Goal: Obtain resource: Download file/media

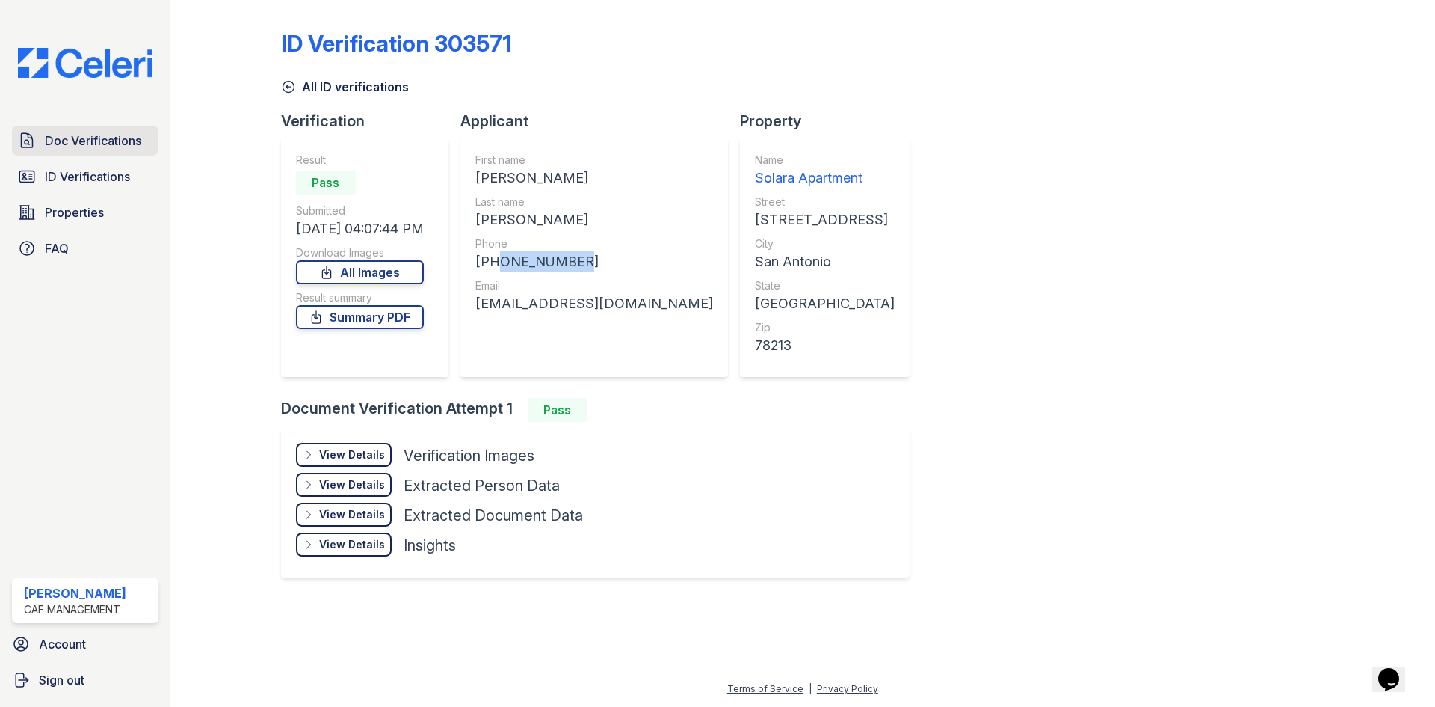
click at [81, 133] on span "Doc Verifications" at bounding box center [93, 141] width 96 height 18
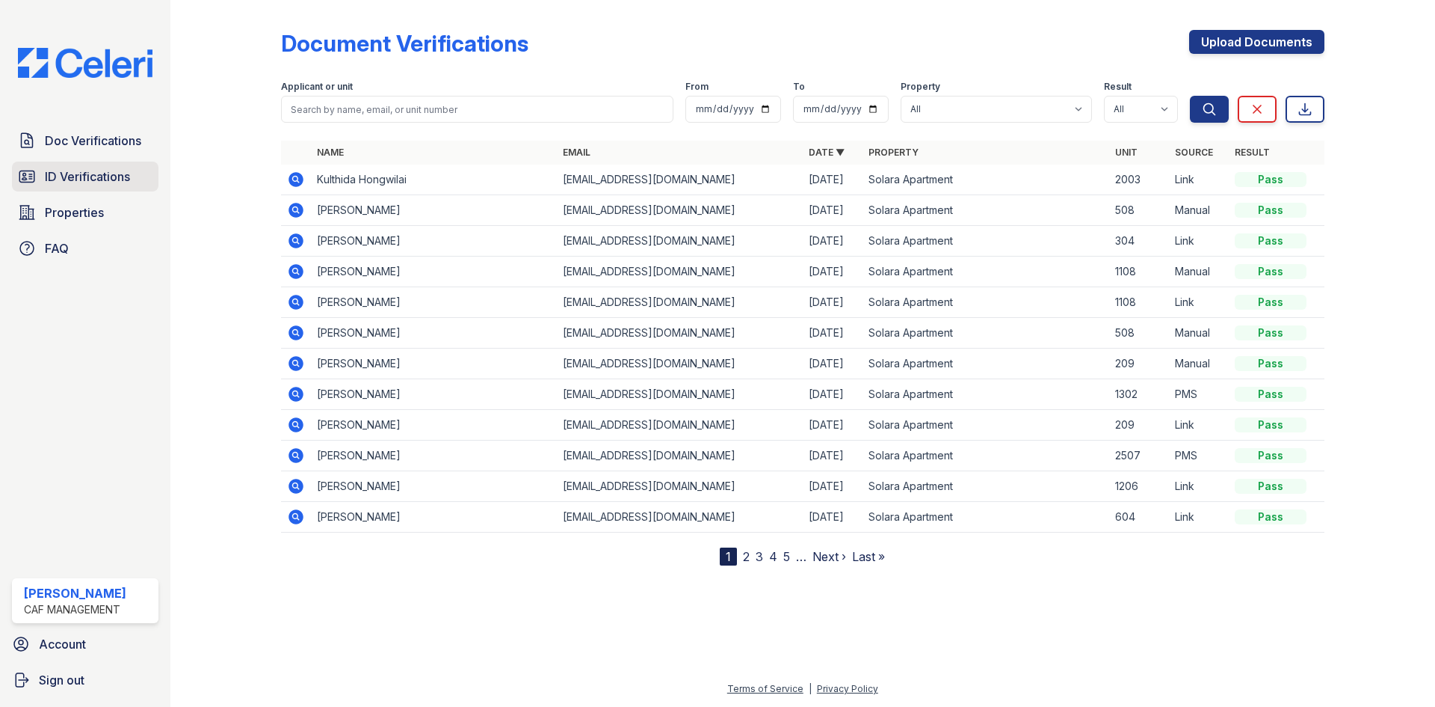
click at [80, 170] on span "ID Verifications" at bounding box center [87, 176] width 85 height 18
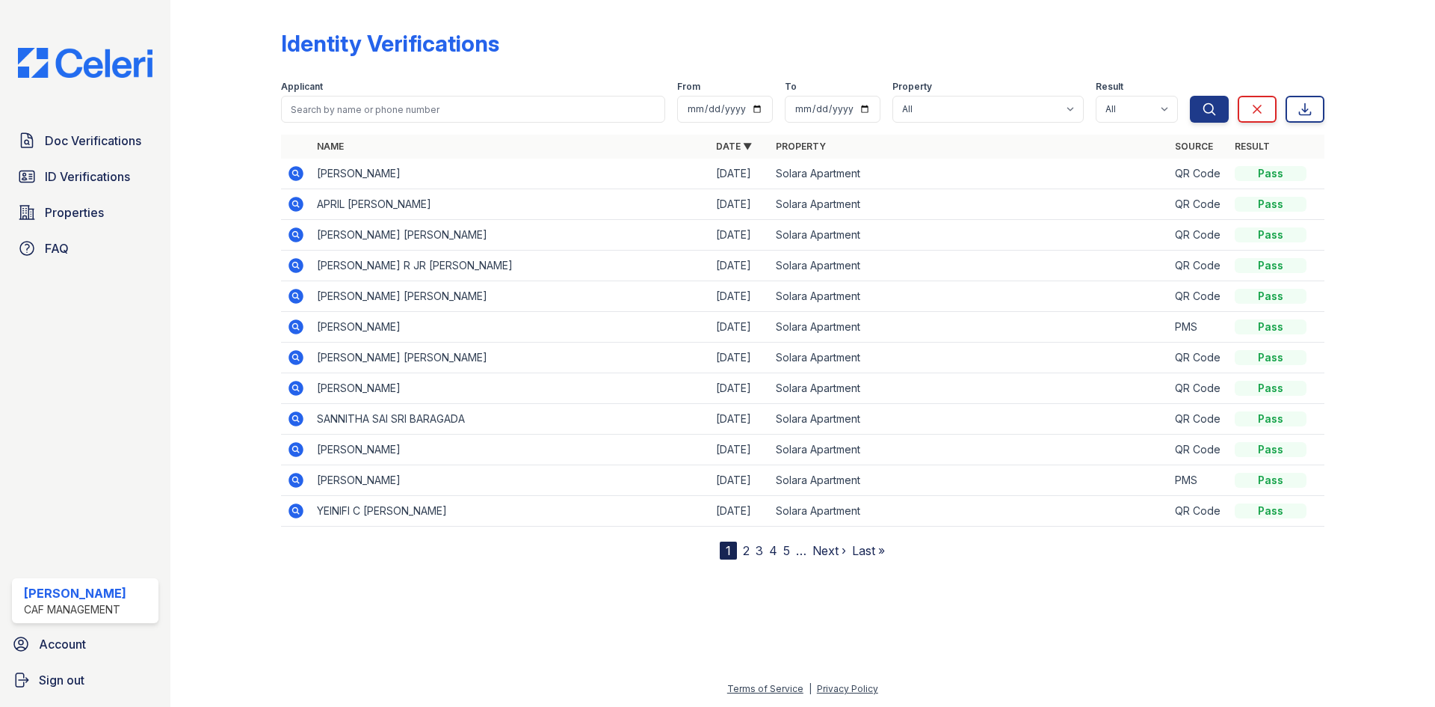
click at [293, 173] on icon at bounding box center [296, 173] width 18 height 18
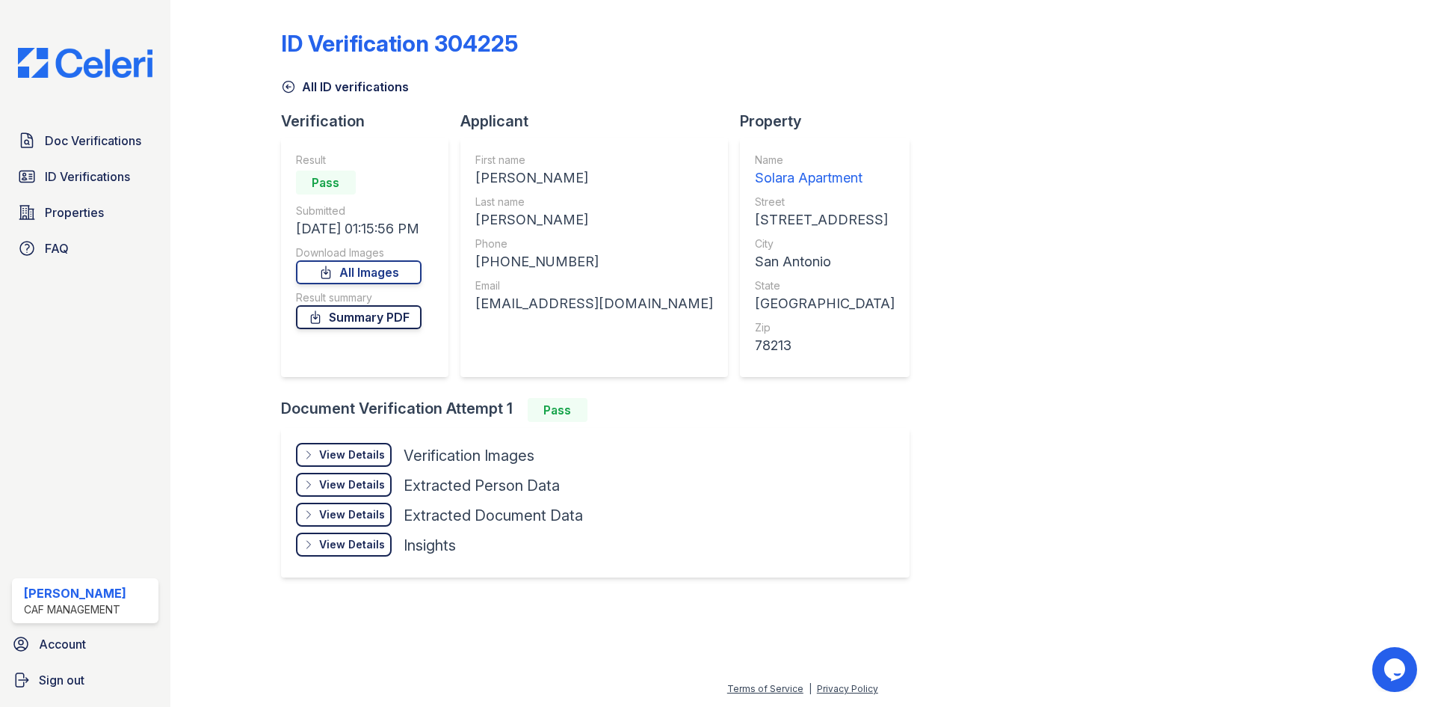
click at [381, 316] on link "Summary PDF" at bounding box center [359, 317] width 126 height 24
click at [407, 271] on link "All Images" at bounding box center [359, 272] width 126 height 24
